Goal: Task Accomplishment & Management: Use online tool/utility

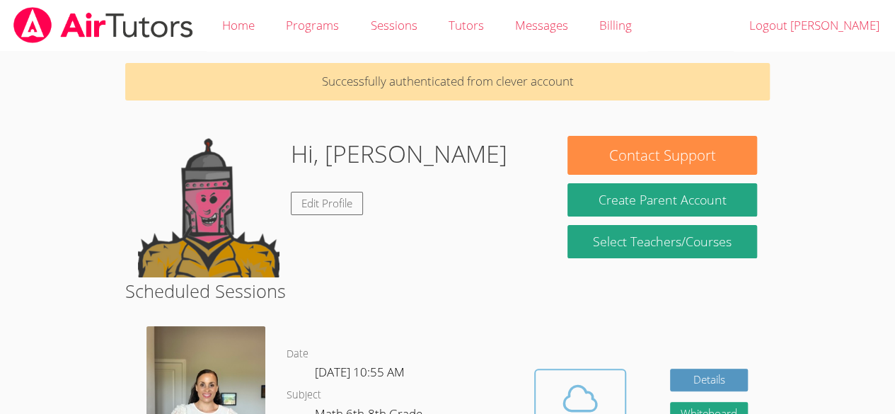
click at [584, 392] on icon at bounding box center [580, 397] width 33 height 25
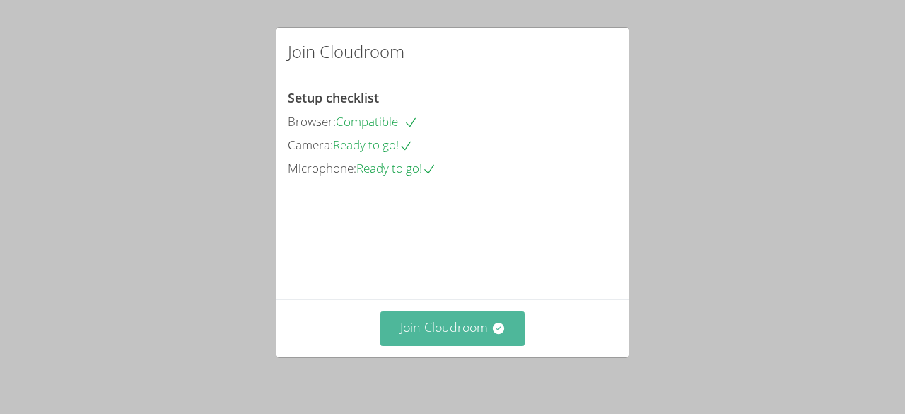
click at [475, 327] on button "Join Cloudroom" at bounding box center [452, 328] width 145 height 35
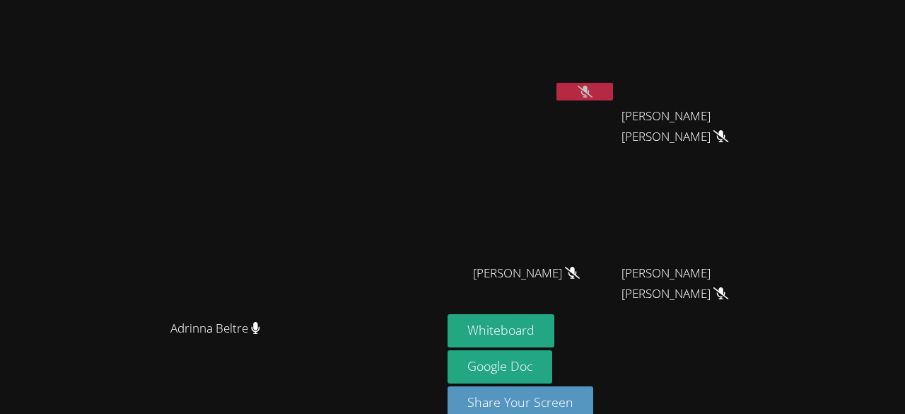
click at [579, 61] on video at bounding box center [532, 53] width 168 height 95
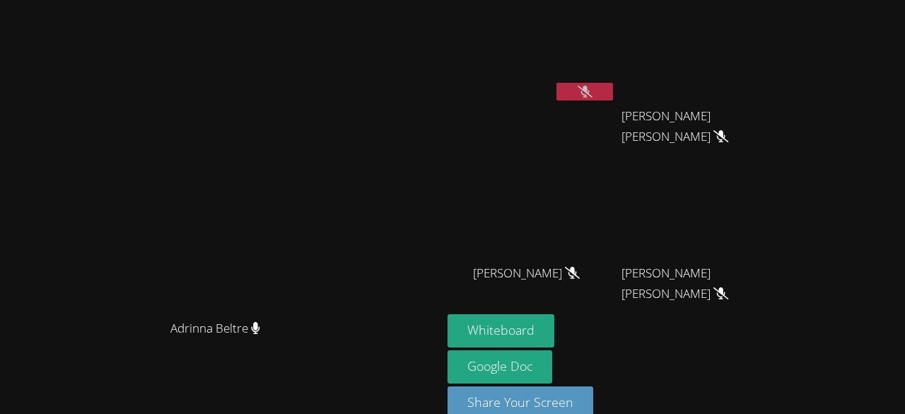
click at [579, 61] on video at bounding box center [532, 53] width 168 height 95
click at [554, 329] on button "Whiteboard" at bounding box center [501, 330] width 107 height 33
click at [613, 98] on button at bounding box center [585, 92] width 57 height 18
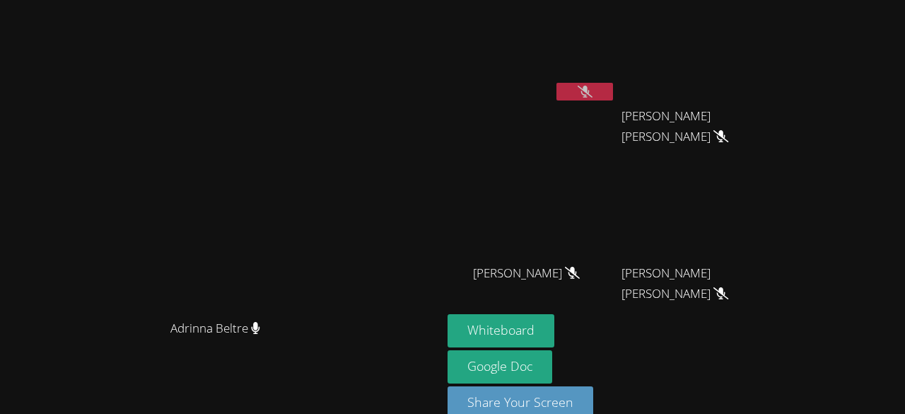
click at [593, 94] on icon at bounding box center [585, 92] width 15 height 12
click at [613, 98] on button at bounding box center [585, 92] width 57 height 18
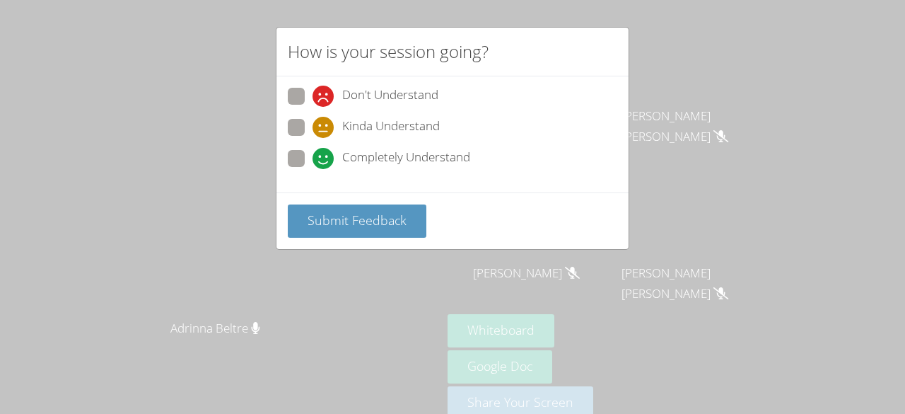
click at [314, 126] on icon at bounding box center [323, 127] width 21 height 21
click at [314, 126] on input "Kinda Understand" at bounding box center [319, 125] width 12 height 12
radio input "true"
click at [304, 150] on label "Completely Understand" at bounding box center [379, 159] width 182 height 19
click at [313, 150] on input "Completely Understand" at bounding box center [319, 156] width 12 height 12
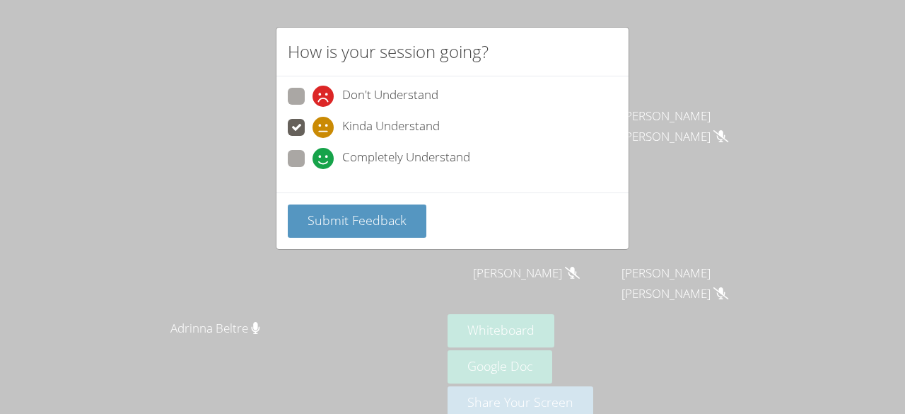
radio input "true"
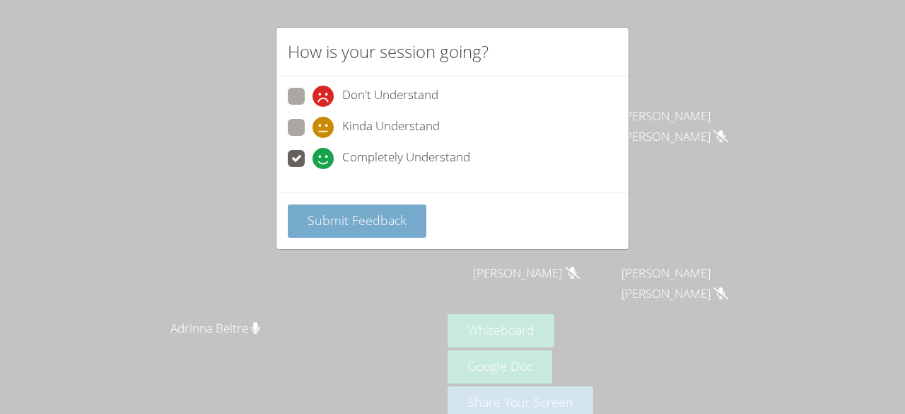
click at [354, 214] on span "Submit Feedback" at bounding box center [357, 219] width 99 height 17
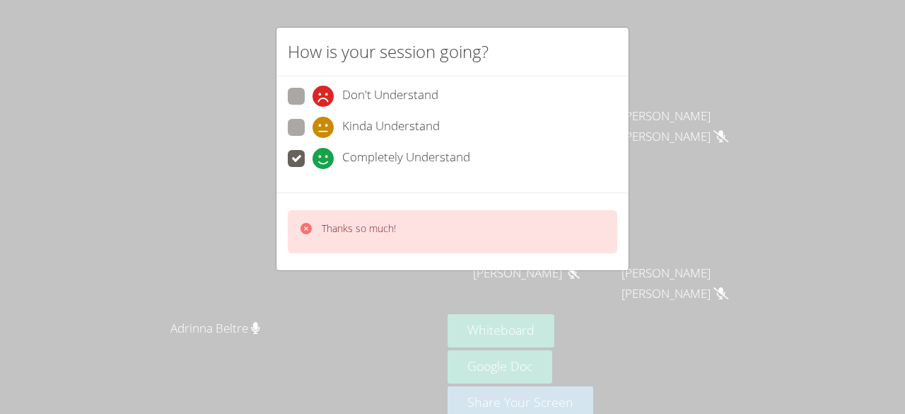
click at [356, 222] on p "Thanks so much!" at bounding box center [359, 228] width 74 height 14
click at [313, 169] on span at bounding box center [313, 169] width 0 height 0
click at [313, 156] on input "Completely Understand" at bounding box center [319, 156] width 12 height 12
click at [349, 210] on div "Thanks so much!" at bounding box center [453, 231] width 330 height 43
click at [361, 231] on p "Thanks so much!" at bounding box center [359, 228] width 74 height 14
